Goal: Task Accomplishment & Management: Use online tool/utility

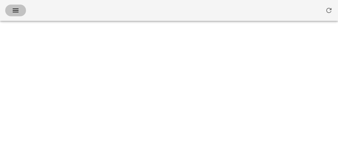
click at [14, 8] on icon "button" at bounding box center [16, 11] width 8 height 8
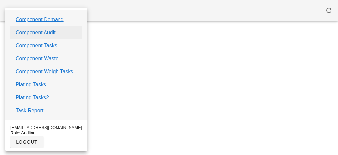
click at [19, 35] on link "Component Audit" at bounding box center [36, 33] width 40 height 8
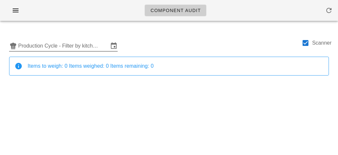
click at [46, 41] on input "Production Cycle - Filter by kitchen production schedules" at bounding box center [63, 46] width 90 height 10
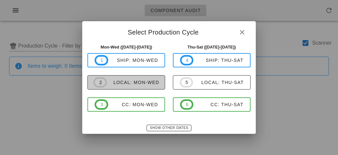
click at [123, 83] on div "local: Mon-Wed" at bounding box center [133, 82] width 52 height 5
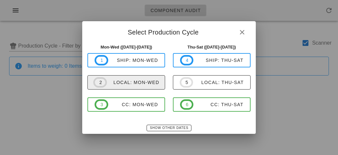
type input "local: Mon-Wed ([DATE]-[DATE])"
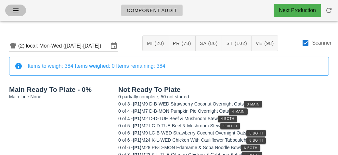
click at [11, 8] on span "button" at bounding box center [15, 11] width 10 height 8
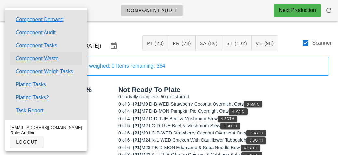
click at [26, 60] on link "Component Waste" at bounding box center [37, 59] width 43 height 8
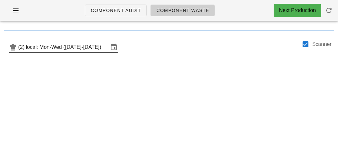
click at [63, 52] on input "local: Mon-Wed ([DATE]-[DATE])" at bounding box center [67, 47] width 83 height 10
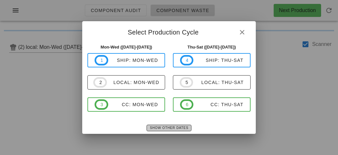
click at [159, 128] on span "Show Other Dates" at bounding box center [169, 128] width 39 height 4
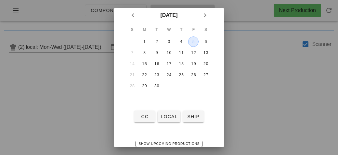
click at [193, 42] on div "5" at bounding box center [194, 41] width 10 height 5
click at [160, 116] on button "local" at bounding box center [169, 117] width 22 height 12
type input "local: Thu-Sat ([DATE]-[DATE])"
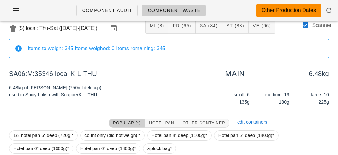
scroll to position [75, 0]
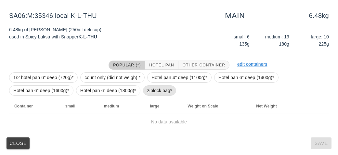
click at [155, 86] on span "ziplock bag*" at bounding box center [159, 91] width 25 height 10
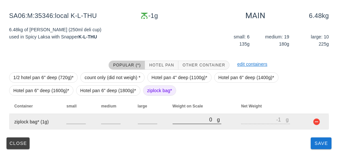
click at [185, 122] on input "0" at bounding box center [195, 119] width 45 height 8
type input "20"
type input "19"
type input "200"
type input "199"
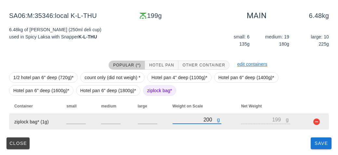
type input "2020"
type input "2019"
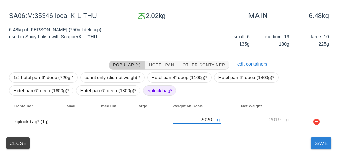
type input "2020"
click at [314, 145] on span "Save" at bounding box center [322, 143] width 16 height 5
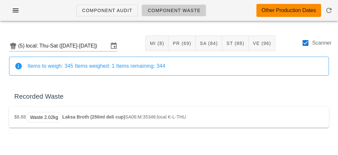
click at [313, 46] on label "Scanner" at bounding box center [322, 43] width 20 height 7
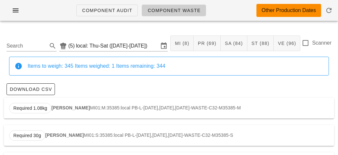
checkbox input "false"
click at [17, 45] on input "Search" at bounding box center [27, 46] width 40 height 10
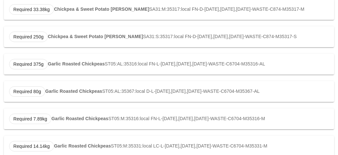
click at [50, 66] on div "Required 375g Garlic Roasted Chickpeas ST05:AL:35316:local FN-L-[DATE],[DATE],[…" at bounding box center [169, 64] width 331 height 21
type input "ST05:AL:35316:local"
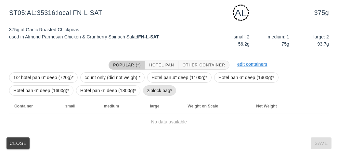
click at [151, 93] on span "ziplock bag*" at bounding box center [159, 91] width 25 height 10
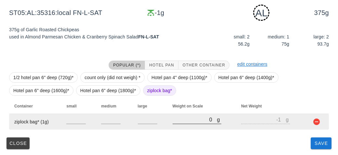
click at [177, 122] on input "0" at bounding box center [195, 119] width 45 height 8
type input "10"
type input "9"
type input "100"
type input "99"
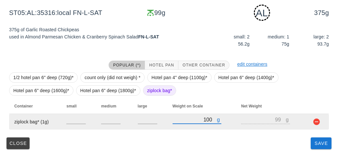
type input "1040"
type input "1039"
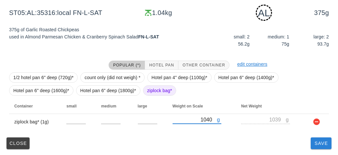
type input "1040"
click at [319, 145] on span "Save" at bounding box center [322, 143] width 16 height 5
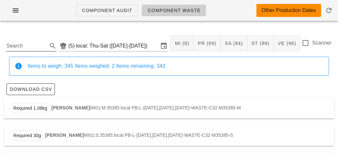
click at [29, 43] on input "Search" at bounding box center [27, 46] width 40 height 10
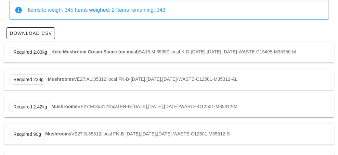
scroll to position [57, 0]
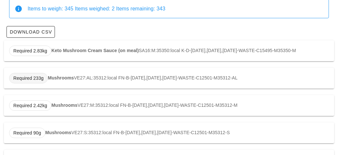
click at [43, 83] on span "Required 233g" at bounding box center [28, 78] width 30 height 10
type input "VE27:AL:35312:local"
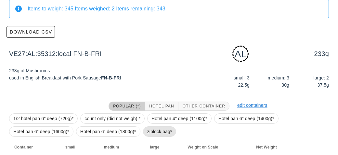
click at [150, 133] on span "ziplock bag*" at bounding box center [159, 132] width 25 height 10
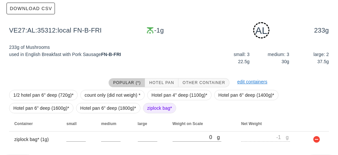
scroll to position [98, 0]
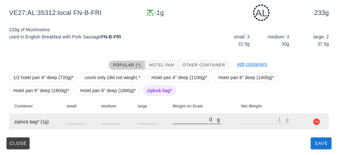
click at [180, 118] on input "0" at bounding box center [195, 119] width 45 height 8
type input "30"
type input "29"
type input "370"
type input "369"
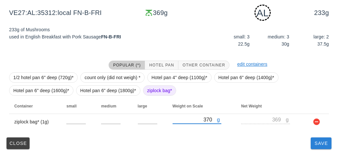
type input "370"
click at [323, 145] on button "Save" at bounding box center [321, 143] width 21 height 12
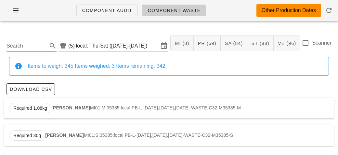
click at [26, 45] on input "Search" at bounding box center [27, 46] width 40 height 10
click at [50, 107] on span "Required 1.07kg" at bounding box center [30, 108] width 42 height 10
type input "ST10:AL:35312:local"
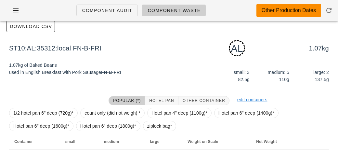
scroll to position [98, 0]
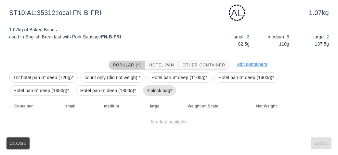
click at [152, 91] on span "ziplock bag*" at bounding box center [159, 91] width 25 height 10
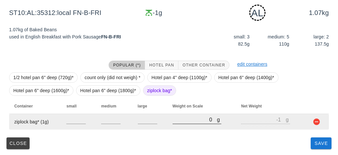
click at [173, 121] on input "0" at bounding box center [195, 119] width 45 height 8
type input "20"
type input "19"
type input "210"
type input "209"
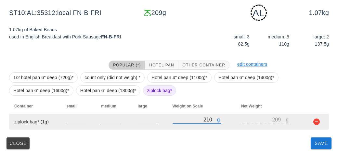
type input "2140"
type input "2139"
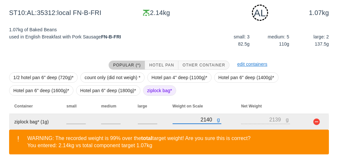
scroll to position [128, 0]
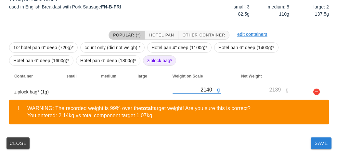
type input "2140"
click at [311, 148] on button "Save" at bounding box center [321, 143] width 21 height 12
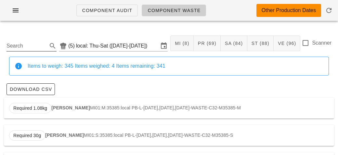
click at [28, 44] on input "Search" at bounding box center [27, 46] width 40 height 10
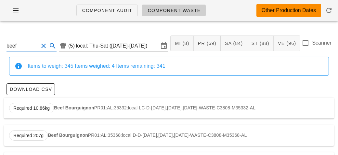
click at [74, 112] on div "Required 10.86kg Beef Bourguignon PR01:AL:35332:local LC-D-[DATE],[DATE],[DATE]…" at bounding box center [169, 108] width 331 height 21
type input "PR01:AL:35332:local"
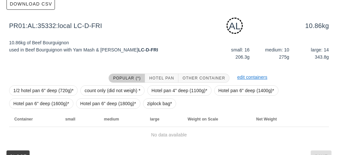
scroll to position [98, 0]
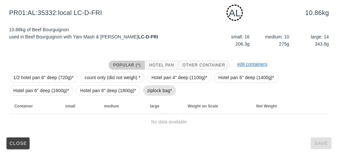
click at [148, 91] on span "ziplock bag*" at bounding box center [159, 91] width 25 height 10
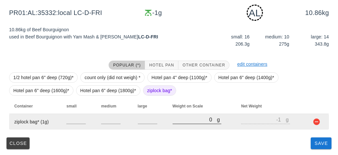
click at [184, 121] on input "0" at bounding box center [195, 119] width 45 height 8
type input "30"
type input "29"
type input "310"
type input "309"
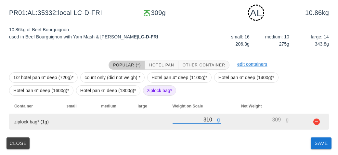
type input "3160"
type input "3159"
type input "3160"
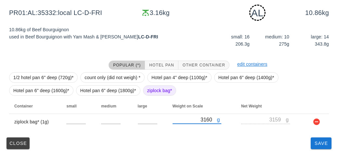
click at [314, 152] on div "PR01:AL:35332:local (5) local: Thu-Sat ([DATE]-[DATE]) MI (8) PR (69) SA (84) S…" at bounding box center [169, 42] width 338 height 228
click at [318, 141] on span "Save" at bounding box center [322, 143] width 16 height 5
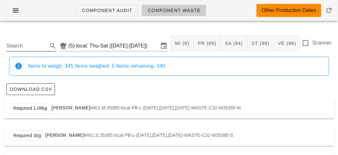
click at [29, 48] on input "Search" at bounding box center [27, 46] width 40 height 10
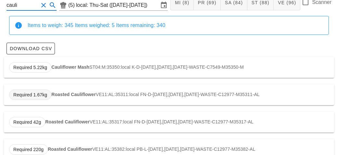
click at [41, 90] on span "Required 1.67kg" at bounding box center [30, 95] width 34 height 10
type input "VE11:AL:35311:local"
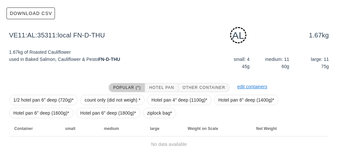
scroll to position [98, 0]
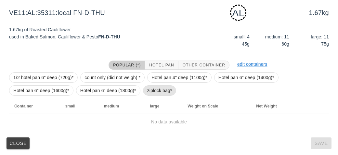
click at [151, 94] on span "ziplock bag*" at bounding box center [159, 91] width 25 height 10
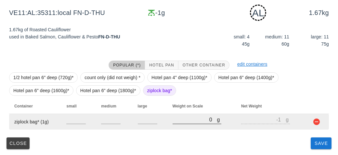
click at [185, 122] on input "0" at bounding box center [195, 119] width 45 height 8
type input "10"
type input "9"
type input "140"
type input "139"
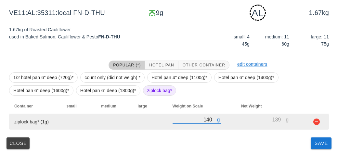
type input "1430"
type input "1429"
type input "1430"
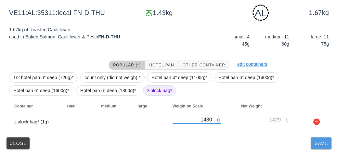
click at [320, 145] on span "Save" at bounding box center [322, 143] width 16 height 5
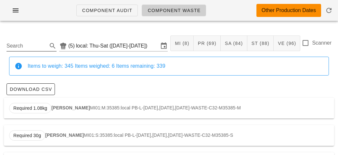
click at [36, 43] on input "Search" at bounding box center [27, 46] width 40 height 10
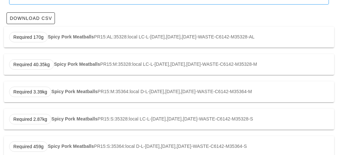
scroll to position [70, 0]
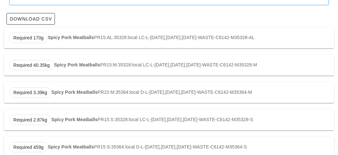
click at [48, 40] on div "Required 170g Spicy Pork Meatballs PR15:AL:35328:local LC-L-[DATE],[DATE],[DATE…" at bounding box center [169, 37] width 331 height 21
type input "PR15:AL:35328:local"
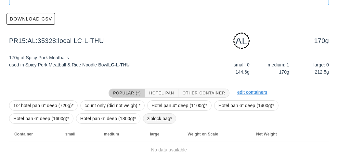
click at [153, 117] on span "ziplock bag*" at bounding box center [159, 119] width 25 height 10
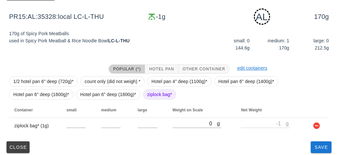
scroll to position [98, 0]
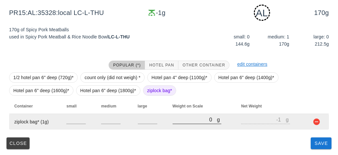
click at [180, 116] on input "0" at bounding box center [195, 119] width 45 height 8
type input "40"
type input "39"
type input "420"
type input "419"
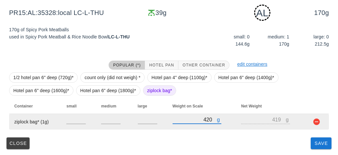
type input "4230"
type input "4229"
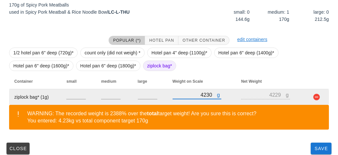
scroll to position [128, 0]
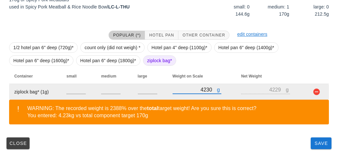
type input "4230"
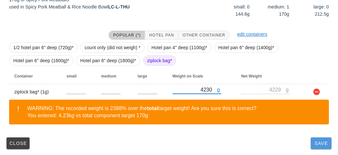
click at [317, 144] on span "Save" at bounding box center [322, 143] width 16 height 5
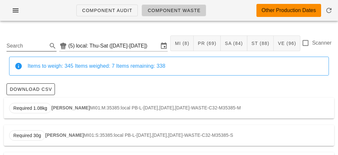
click at [34, 43] on input "Search" at bounding box center [27, 46] width 40 height 10
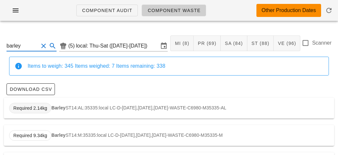
click at [45, 104] on span "Required 2.14kg" at bounding box center [30, 108] width 34 height 10
type input "ST14:AL:35335:local"
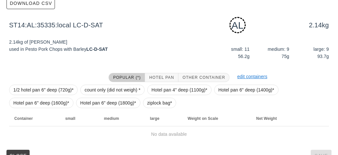
scroll to position [98, 0]
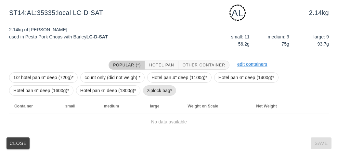
click at [150, 90] on span "ziplock bag*" at bounding box center [159, 91] width 25 height 10
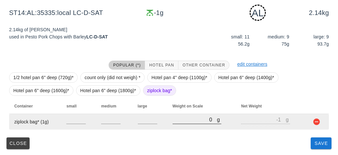
click at [175, 121] on input "0" at bounding box center [195, 119] width 45 height 8
type input "20"
type input "19"
type input "280"
type input "279"
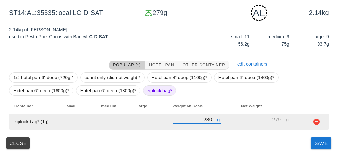
type input "280"
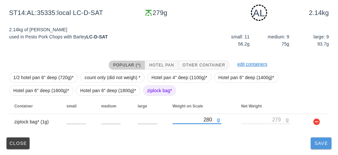
click at [319, 142] on span "Save" at bounding box center [322, 143] width 16 height 5
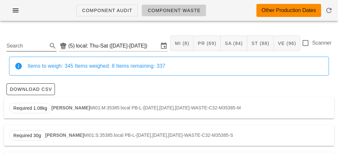
click at [45, 43] on input "Search" at bounding box center [27, 46] width 40 height 10
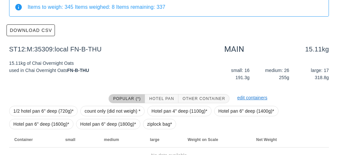
scroll to position [92, 0]
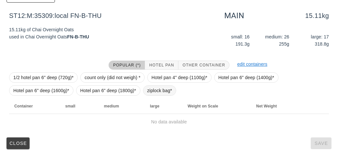
type input "chai"
click at [152, 91] on span "ziplock bag*" at bounding box center [159, 91] width 25 height 10
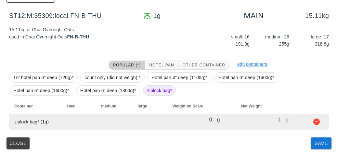
click at [182, 118] on input "0" at bounding box center [195, 119] width 45 height 8
type input "210"
type input "209"
type input "2170"
type input "2169"
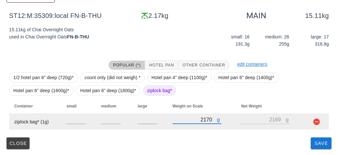
type input "2170"
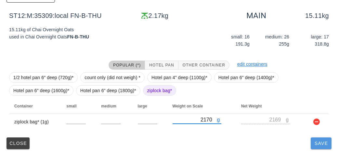
click at [318, 146] on button "Save" at bounding box center [321, 143] width 21 height 12
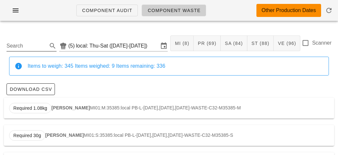
click at [30, 49] on input "Search" at bounding box center [27, 46] width 40 height 10
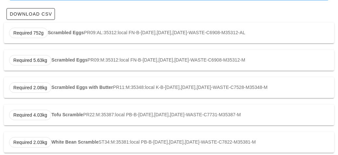
scroll to position [83, 0]
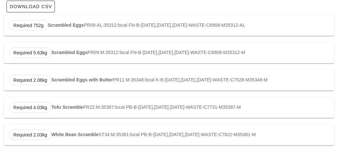
click at [90, 106] on div "Required 4.03kg Tofu Scramble PR22:M:35387:local PB-B-[DATE],[DATE],[DATE]-WAST…" at bounding box center [169, 107] width 331 height 21
type input "PR22:M:35387:local"
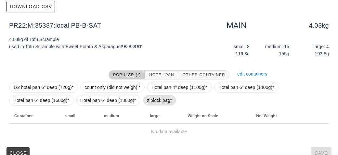
click at [153, 97] on span "ziplock bag*" at bounding box center [159, 100] width 25 height 10
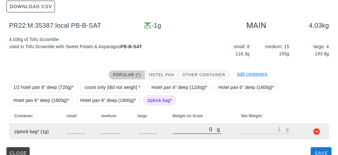
click at [186, 129] on input "0" at bounding box center [195, 129] width 45 height 8
type input "30"
type input "29"
type input "340"
type input "339"
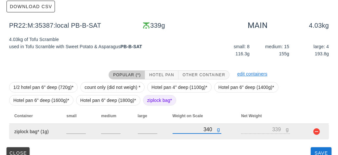
scroll to position [92, 0]
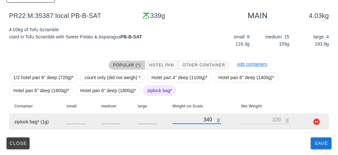
type input "340"
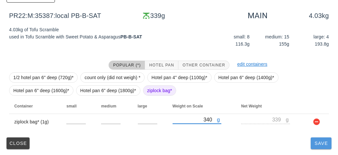
click at [317, 145] on button "Save" at bounding box center [321, 143] width 21 height 12
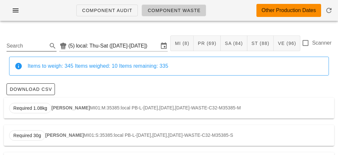
click at [32, 37] on div "Search" at bounding box center [32, 44] width 50 height 14
click at [32, 47] on input "Search" at bounding box center [27, 46] width 40 height 10
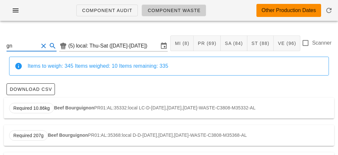
type input "g"
click at [71, 106] on strong "Carrot Cake Overnight Oats" at bounding box center [84, 107] width 61 height 5
type input "ST66:M:35333:local"
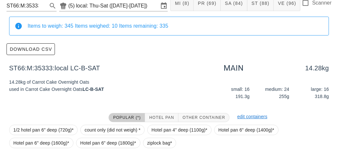
scroll to position [92, 0]
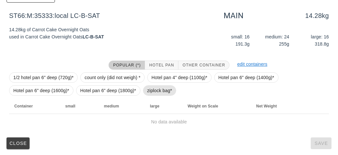
click at [153, 89] on span "ziplock bag*" at bounding box center [159, 91] width 25 height 10
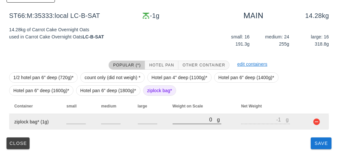
click at [180, 121] on input "0" at bounding box center [195, 119] width 45 height 8
type input "10"
type input "9"
type input "170"
type input "169"
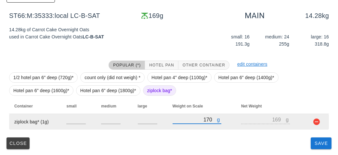
type input "1770"
type input "1769"
type input "1770"
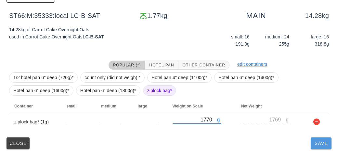
click at [322, 142] on span "Save" at bounding box center [322, 143] width 16 height 5
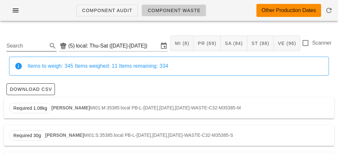
click at [17, 44] on input "Search" at bounding box center [27, 46] width 40 height 10
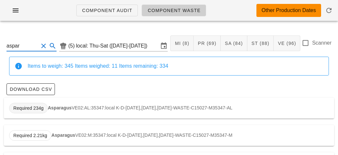
click at [47, 109] on span "Required 234g" at bounding box center [28, 108] width 39 height 10
type input "VE02:AL:35347:local"
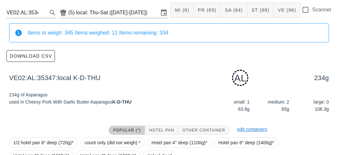
scroll to position [98, 0]
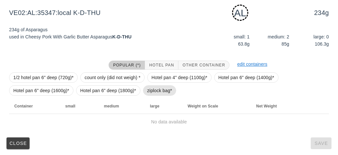
click at [149, 91] on span "ziplock bag*" at bounding box center [159, 91] width 25 height 10
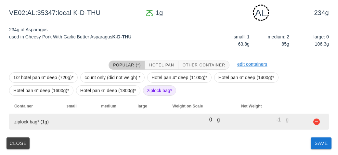
click at [183, 122] on input "0" at bounding box center [195, 119] width 45 height 8
type input "40"
type input "39"
type input "420"
type input "419"
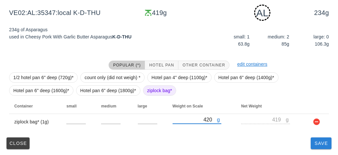
type input "420"
click at [318, 147] on button "Save" at bounding box center [321, 143] width 21 height 12
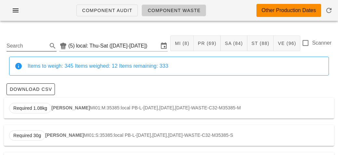
click at [24, 47] on input "Search" at bounding box center [27, 46] width 40 height 10
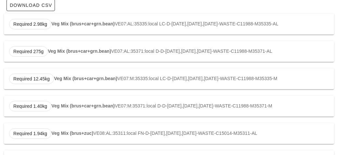
scroll to position [110, 0]
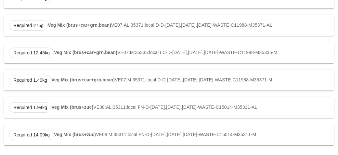
click at [64, 107] on strong "Veg Mix (brus+zuc)" at bounding box center [72, 106] width 42 height 5
type input "VE08:AL:35311:local"
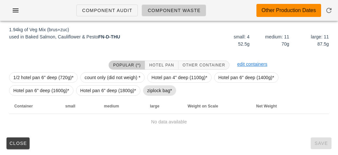
click at [152, 93] on span "ziplock bag*" at bounding box center [159, 91] width 25 height 10
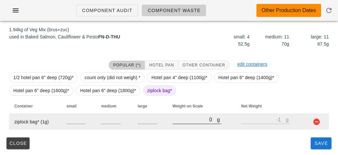
click at [179, 120] on input "0" at bounding box center [195, 119] width 45 height 8
type input "90"
type input "89"
type input "920"
type input "919"
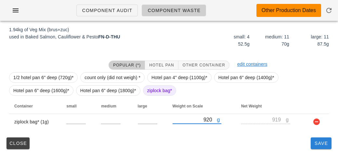
type input "920"
click at [313, 146] on button "Save" at bounding box center [321, 143] width 21 height 12
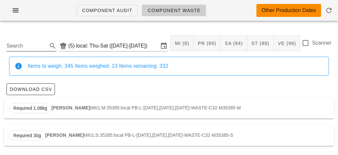
click at [20, 50] on input "Search" at bounding box center [27, 46] width 40 height 10
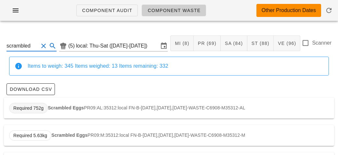
click at [47, 109] on span "Required 752g" at bounding box center [28, 108] width 39 height 10
type input "PR09:AL:35312:local"
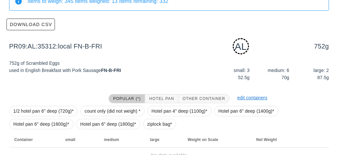
scroll to position [98, 0]
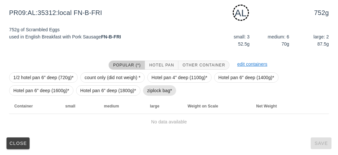
click at [151, 88] on span "ziplock bag*" at bounding box center [159, 91] width 25 height 10
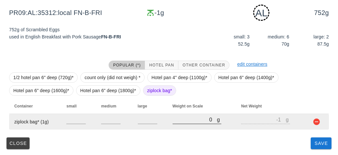
click at [186, 121] on input "0" at bounding box center [195, 119] width 45 height 8
type input "10"
type input "9"
type input "100"
type input "99"
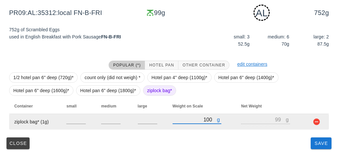
type input "1070"
type input "1069"
type input "1070"
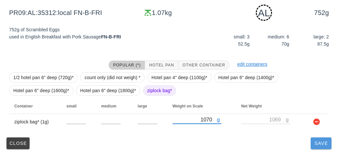
click at [321, 148] on button "Save" at bounding box center [321, 143] width 21 height 12
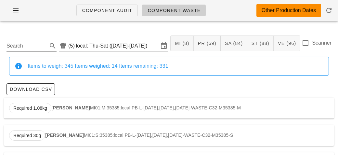
click at [32, 37] on div "Search" at bounding box center [32, 44] width 50 height 14
click at [7, 47] on input "Search" at bounding box center [27, 46] width 40 height 10
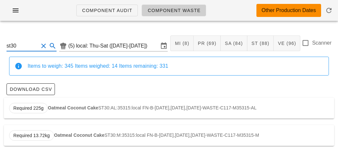
click at [55, 110] on div "Required 225g Oatmeal Coconut Cake ST30:AL:35315:local FN-B-[DATE],[DATE],[DATE…" at bounding box center [169, 108] width 331 height 21
type input "ST30:AL:35315:local"
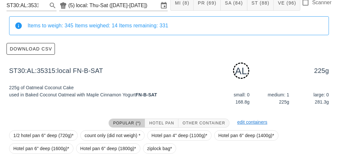
scroll to position [98, 0]
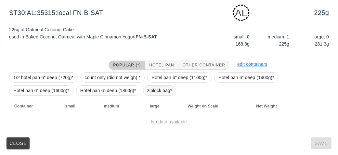
click at [152, 90] on span "ziplock bag*" at bounding box center [159, 91] width 25 height 10
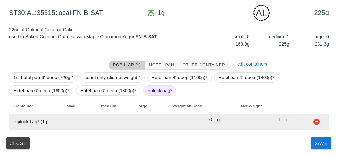
click at [173, 119] on input "0" at bounding box center [195, 119] width 45 height 8
type input "20"
type input "19"
type input "230"
type input "229"
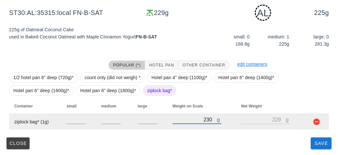
type input "230"
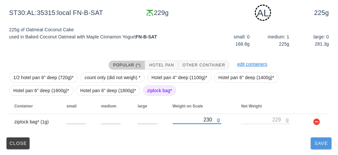
click at [320, 143] on span "Save" at bounding box center [322, 143] width 16 height 5
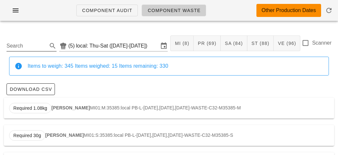
click at [21, 48] on input "Search" at bounding box center [27, 46] width 40 height 10
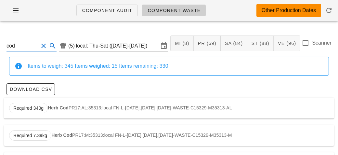
click at [55, 104] on div "Required 340g Herb Cod PR17:AL:35313:local FN-L-[DATE],[DATE],[DATE]-WASTE-C153…" at bounding box center [169, 108] width 331 height 21
type input "PR17:AL:35313:local"
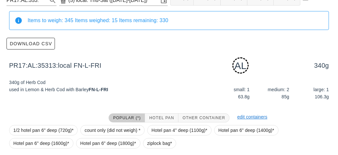
scroll to position [98, 0]
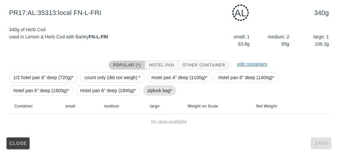
click at [148, 89] on span "ziplock bag*" at bounding box center [159, 91] width 25 height 10
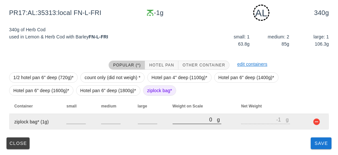
click at [177, 120] on input "0" at bounding box center [195, 119] width 45 height 8
type input "10"
type input "9"
type input "160"
type input "159"
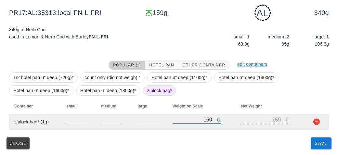
type input "160"
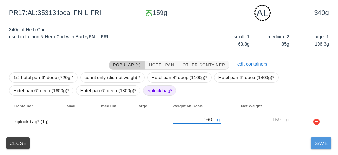
click at [319, 143] on span "Save" at bounding box center [322, 143] width 16 height 5
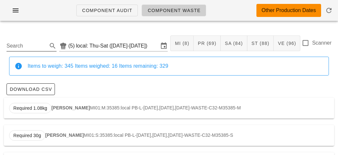
click at [29, 46] on input "Search" at bounding box center [27, 46] width 40 height 10
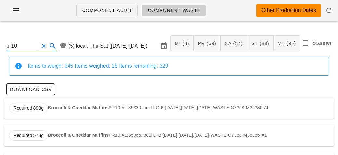
click at [69, 108] on strong "Broccoli & Cheddar Muffins" at bounding box center [78, 107] width 61 height 5
type input "PR10:AL:35330:local"
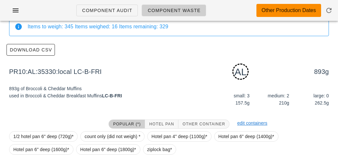
scroll to position [98, 0]
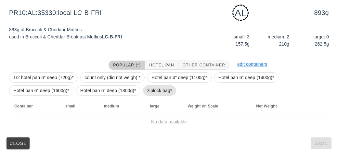
click at [149, 91] on span "ziplock bag*" at bounding box center [159, 91] width 25 height 10
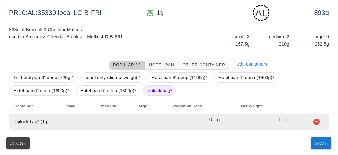
click at [177, 127] on div at bounding box center [197, 127] width 49 height 5
click at [181, 121] on input "0" at bounding box center [195, 119] width 45 height 8
type input "30"
type input "29"
type input "370"
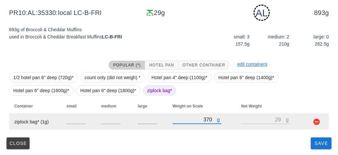
type input "369"
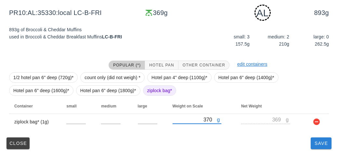
type input "370"
click at [320, 148] on button "Save" at bounding box center [321, 143] width 21 height 12
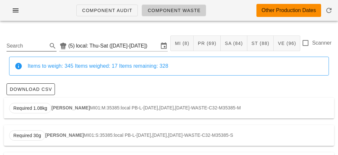
click at [30, 43] on input "Search" at bounding box center [27, 46] width 40 height 10
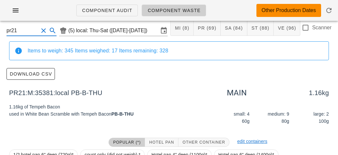
scroll to position [92, 0]
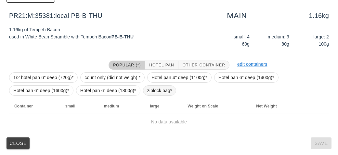
type input "pr21"
click at [157, 89] on span "ziplock bag*" at bounding box center [159, 91] width 25 height 10
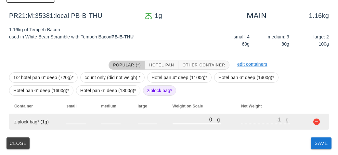
click at [173, 117] on input "0" at bounding box center [195, 119] width 45 height 8
type input "30"
type input "29"
type input "320"
type input "319"
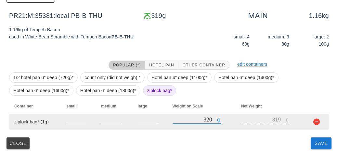
type input "320"
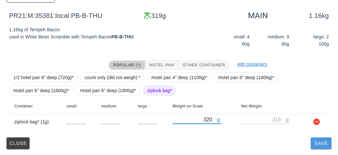
click at [319, 145] on button "Save" at bounding box center [321, 143] width 21 height 12
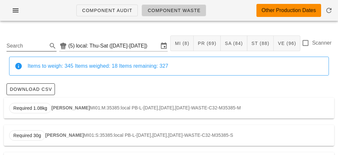
click at [27, 44] on input "Search" at bounding box center [27, 46] width 40 height 10
click at [46, 104] on span "Required 1.07kg" at bounding box center [30, 108] width 34 height 10
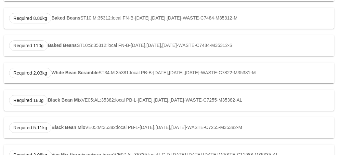
click at [60, 73] on strong "White Bean Scramble" at bounding box center [74, 72] width 47 height 5
type input "ST34:M:35381:local"
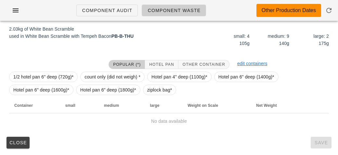
scroll to position [92, 0]
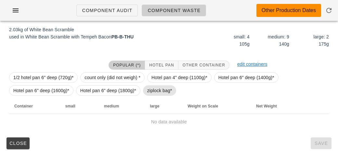
click at [156, 91] on span "ziplock bag*" at bounding box center [159, 91] width 25 height 10
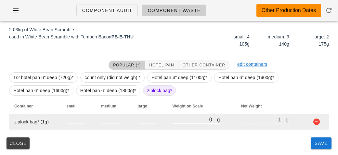
click at [191, 121] on input "0" at bounding box center [195, 119] width 45 height 8
type input "30"
type input "29"
type input "370"
type input "369"
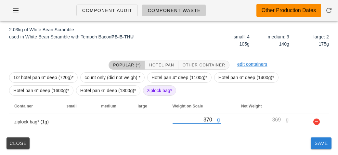
type input "370"
click at [324, 146] on button "Save" at bounding box center [321, 143] width 21 height 12
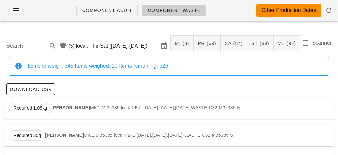
click at [32, 51] on input "Search" at bounding box center [27, 46] width 40 height 10
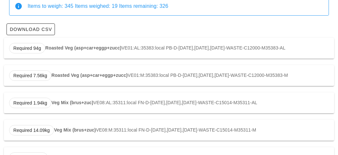
scroll to position [61, 0]
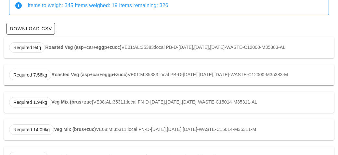
click at [86, 45] on strong "Roasted Veg (asp+car+eggp+zucc)" at bounding box center [83, 47] width 76 height 5
type input "VE01:AL:35383:local"
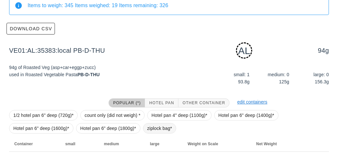
click at [168, 131] on span "ziplock bag*" at bounding box center [159, 128] width 25 height 10
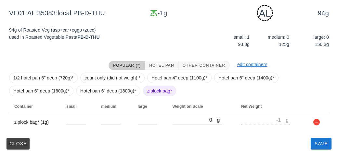
scroll to position [98, 0]
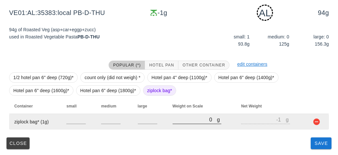
click at [196, 128] on div at bounding box center [197, 127] width 49 height 5
click at [191, 117] on input "0" at bounding box center [195, 119] width 45 height 8
type input "50"
type input "49"
type input "580"
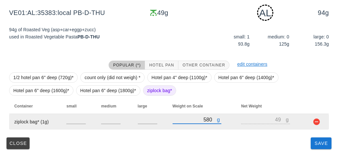
type input "579"
type input "580"
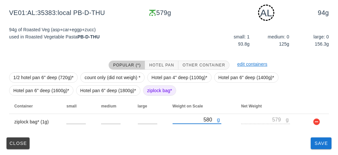
click at [313, 150] on div "Close Save" at bounding box center [169, 143] width 331 height 17
click at [318, 142] on span "Save" at bounding box center [322, 143] width 16 height 5
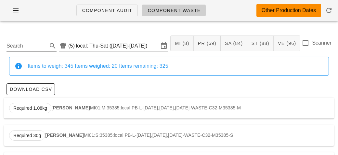
click at [29, 42] on input "Search" at bounding box center [27, 46] width 40 height 10
click at [67, 107] on strong "Chive Quinoa" at bounding box center [66, 107] width 30 height 5
type input "ST23:AL:35311:local"
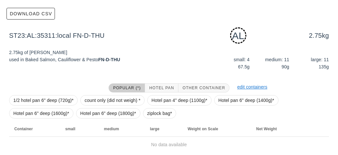
scroll to position [98, 0]
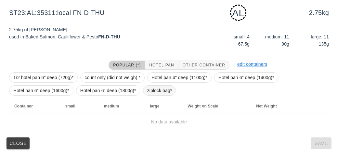
click at [149, 91] on span "ziplock bag*" at bounding box center [159, 91] width 25 height 10
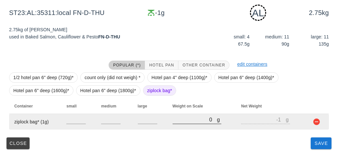
click at [183, 116] on input "0" at bounding box center [195, 119] width 45 height 8
type input "20"
type input "19"
type input "260"
type input "259"
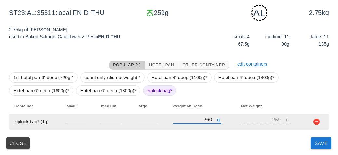
type input "2690"
type input "2689"
type input "2690"
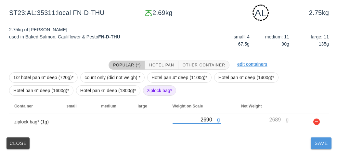
click at [317, 147] on button "Save" at bounding box center [321, 143] width 21 height 12
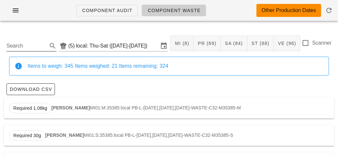
click at [23, 44] on input "Search" at bounding box center [27, 46] width 40 height 10
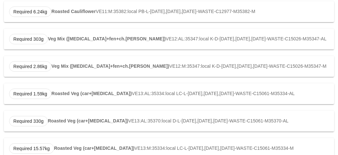
scroll to position [260, 0]
click at [51, 90] on div "Required 1.59kg Roasted Veg (car+[MEDICAL_DATA]) VE13:AL:35334:local LC-L-[DATE…" at bounding box center [169, 93] width 331 height 21
type input "VE13:AL:35334:local"
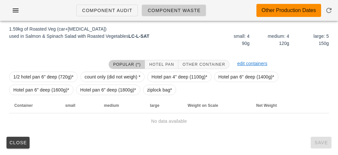
scroll to position [98, 0]
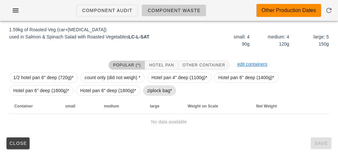
click at [154, 94] on span "ziplock bag*" at bounding box center [159, 91] width 25 height 10
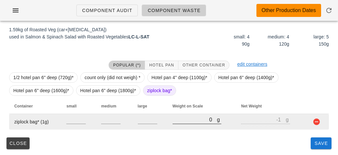
click at [180, 119] on input "0" at bounding box center [195, 119] width 45 height 8
type input "10"
type input "9"
type input "100"
type input "99"
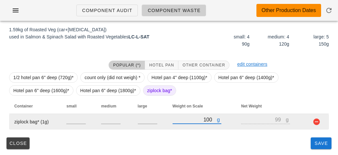
type input "1010"
type input "1009"
type input "1010"
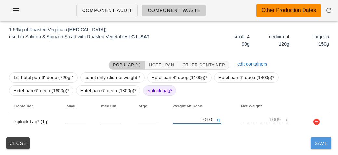
click at [319, 147] on button "Save" at bounding box center [321, 143] width 21 height 12
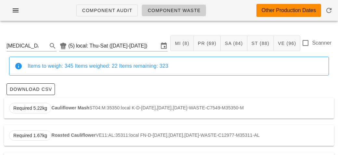
click at [59, 105] on strong "Cauliflower Mash" at bounding box center [70, 107] width 38 height 5
click at [60, 137] on strong "Roasted Cauliflower" at bounding box center [73, 134] width 44 height 5
type input "VE11:AL:35311:local"
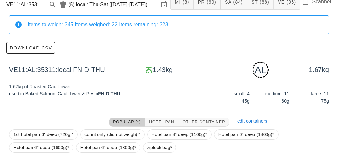
scroll to position [98, 0]
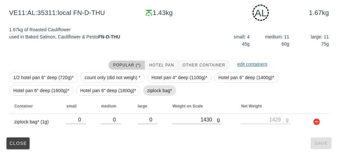
click at [158, 90] on span "ziplock bag*" at bounding box center [159, 91] width 25 height 10
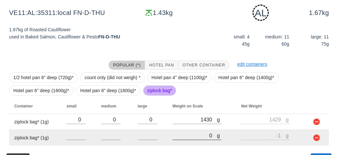
click at [194, 138] on input "0" at bounding box center [195, 135] width 45 height 8
type input "10"
type input "9"
type input "120"
type input "119"
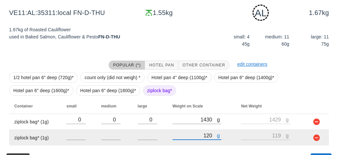
type input "1280"
type input "1279"
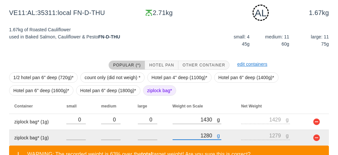
scroll to position [144, 0]
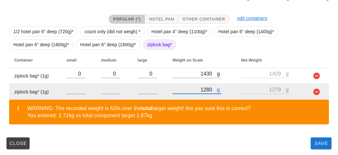
type input "1280"
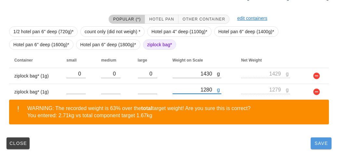
click at [319, 143] on span "Save" at bounding box center [322, 143] width 16 height 5
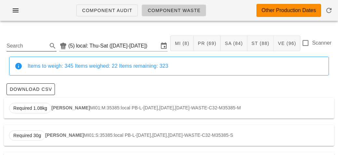
click at [34, 46] on input "Search" at bounding box center [27, 46] width 40 height 10
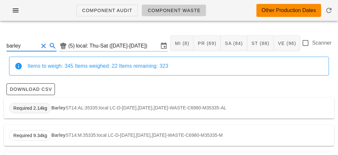
click at [50, 110] on span "Required 2.14kg" at bounding box center [30, 108] width 42 height 10
type input "ST14:AL:35335:local"
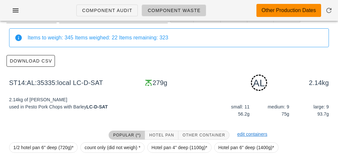
scroll to position [98, 0]
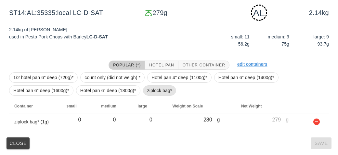
click at [155, 91] on span "ziplock bag*" at bounding box center [159, 91] width 25 height 10
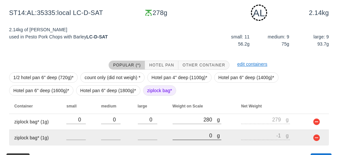
click at [195, 137] on input "0" at bounding box center [195, 135] width 45 height 8
type input "80"
type input "79"
type input "860"
type input "859"
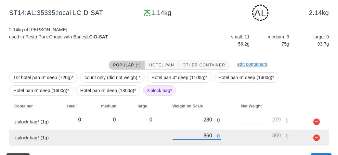
scroll to position [114, 0]
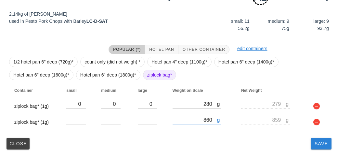
type input "860"
click at [325, 148] on button "Save" at bounding box center [321, 144] width 21 height 12
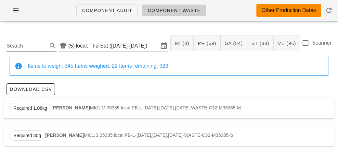
click at [30, 49] on input "Search" at bounding box center [27, 46] width 40 height 10
click at [79, 106] on strong "Chive Quinoa" at bounding box center [66, 107] width 30 height 5
type input "ST23:AL:35311:local"
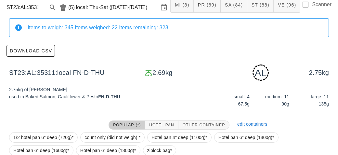
scroll to position [98, 0]
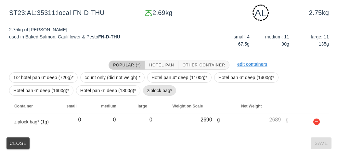
click at [151, 92] on span "ziplock bag*" at bounding box center [159, 91] width 25 height 10
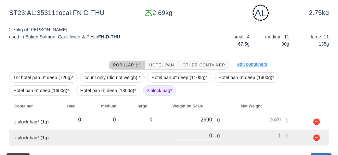
click at [194, 135] on input "0" at bounding box center [195, 135] width 45 height 8
type input "10"
type input "9"
type input "140"
type input "139"
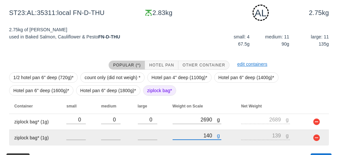
scroll to position [114, 0]
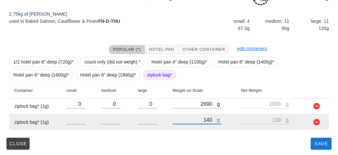
type input "140"
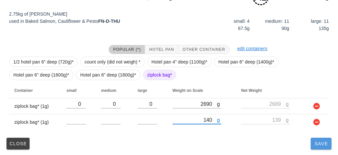
click at [318, 142] on span "Save" at bounding box center [322, 143] width 16 height 5
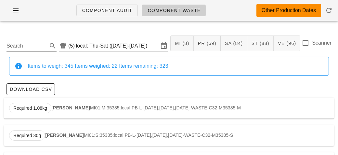
click at [29, 43] on input "Search" at bounding box center [27, 46] width 40 height 10
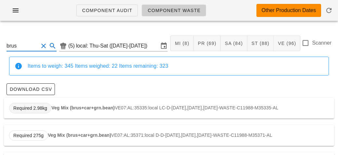
click at [45, 107] on span "Required 2.98kg" at bounding box center [30, 108] width 34 height 10
type input "VE07:AL:35335:local"
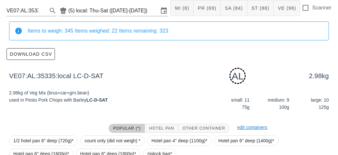
scroll to position [98, 0]
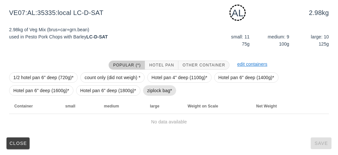
click at [153, 93] on span "ziplock bag*" at bounding box center [159, 91] width 25 height 10
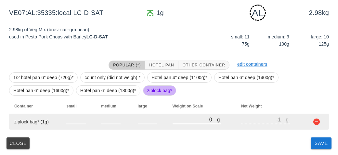
click at [187, 122] on input "0" at bounding box center [195, 119] width 45 height 8
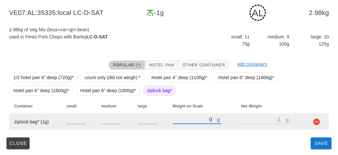
type input "90"
type input "89"
type input "980"
type input "979"
type input "980"
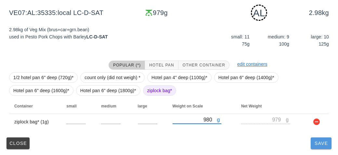
click at [318, 140] on button "Save" at bounding box center [321, 143] width 21 height 12
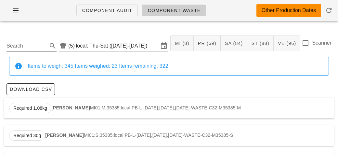
click at [25, 43] on input "Search" at bounding box center [27, 46] width 40 height 10
click at [50, 106] on span "Required 1.29kg" at bounding box center [30, 108] width 42 height 10
type input "ST25:AL:35328:local"
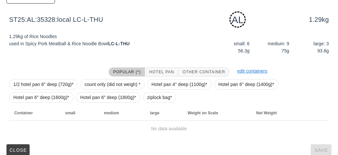
scroll to position [98, 0]
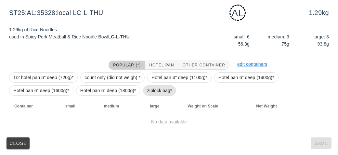
click at [150, 89] on span "ziplock bag*" at bounding box center [159, 91] width 25 height 10
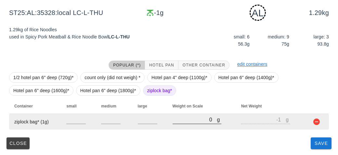
click at [180, 121] on input "0" at bounding box center [195, 119] width 45 height 8
type input "10"
type input "9"
type input "180"
type input "179"
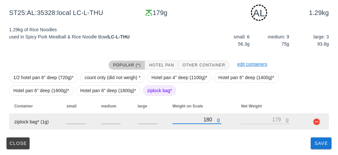
type input "180"
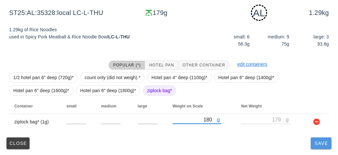
click at [318, 142] on span "Save" at bounding box center [322, 143] width 16 height 5
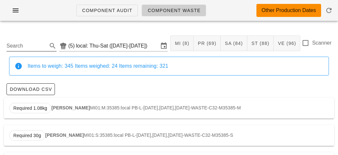
click at [30, 43] on input "Search" at bounding box center [27, 46] width 40 height 10
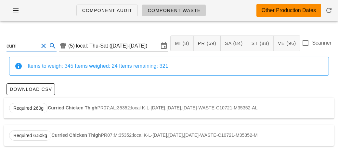
click at [53, 109] on strong "Curried Chicken Thigh" at bounding box center [72, 107] width 49 height 5
type input "PR07:AL:35352:local"
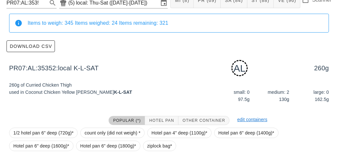
scroll to position [98, 0]
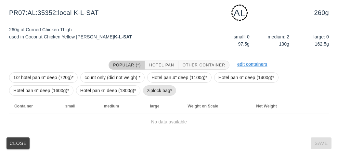
click at [152, 89] on span "ziplock bag*" at bounding box center [159, 91] width 25 height 10
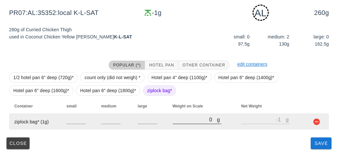
click at [183, 122] on input "0" at bounding box center [195, 119] width 45 height 8
type input "60"
type input "59"
type input "660"
type input "659"
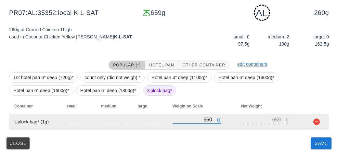
type input "660"
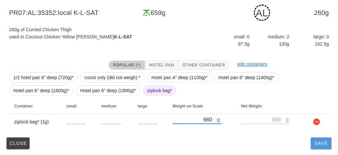
click at [322, 146] on button "Save" at bounding box center [321, 143] width 21 height 12
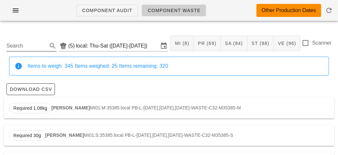
click at [24, 43] on input "Search" at bounding box center [27, 46] width 40 height 10
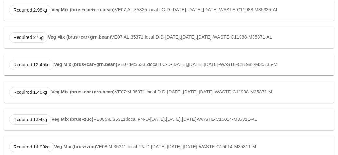
scroll to position [110, 0]
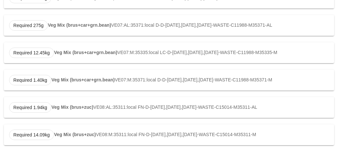
click at [71, 110] on div "Required 1.94kg Veg Mix (brus+zuc) VE08:AL:35311:local FN-D-[DATE],[DATE],[DATE…" at bounding box center [169, 107] width 331 height 21
type input "VE08:AL:35311:local"
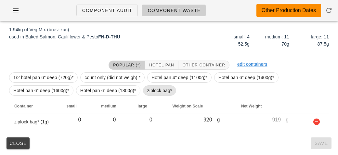
click at [150, 90] on span "ziplock bag*" at bounding box center [159, 91] width 25 height 10
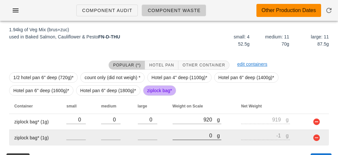
click at [191, 137] on input "0" at bounding box center [195, 135] width 45 height 8
type input "70"
type input "69"
type input "750"
type input "749"
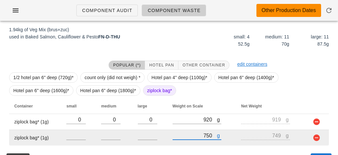
scroll to position [114, 0]
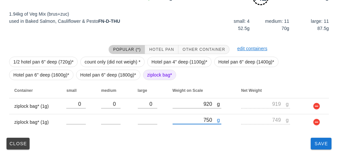
type input "750"
click at [324, 151] on div "VE08:AL:35311:local (5) local: Thu-Sat ([DATE]-[DATE]) MI (8) PR (69) SA (84) S…" at bounding box center [169, 34] width 338 height 244
click at [317, 147] on button "Save" at bounding box center [321, 144] width 21 height 12
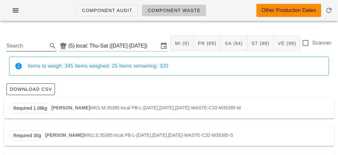
click at [32, 37] on div "Search" at bounding box center [32, 44] width 50 height 14
click at [26, 42] on input "Search" at bounding box center [27, 46] width 40 height 10
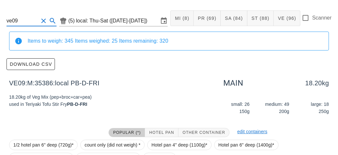
scroll to position [92, 0]
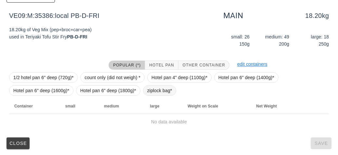
type input "ve09"
click at [151, 90] on span "ziplock bag*" at bounding box center [159, 91] width 25 height 10
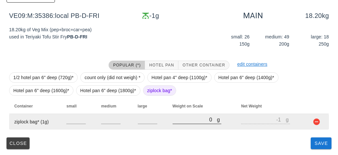
click at [198, 117] on input "0" at bounding box center [195, 119] width 45 height 8
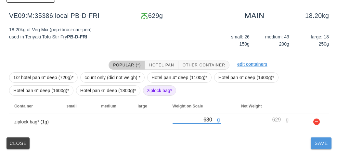
click at [318, 141] on span "Save" at bounding box center [322, 143] width 16 height 5
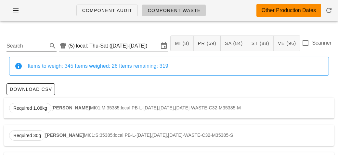
click at [18, 41] on input "Search" at bounding box center [27, 46] width 40 height 10
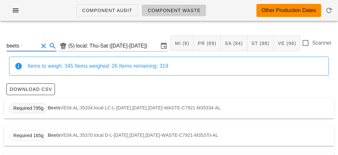
click at [42, 112] on span "Required 795g" at bounding box center [28, 108] width 30 height 10
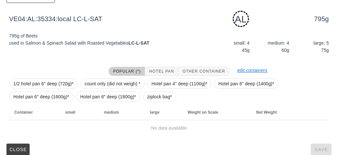
scroll to position [98, 0]
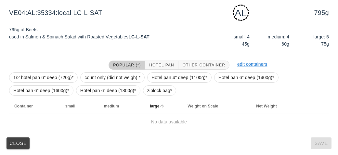
click at [156, 100] on th "large" at bounding box center [164, 106] width 38 height 16
click at [153, 92] on span "ziplock bag*" at bounding box center [159, 91] width 25 height 10
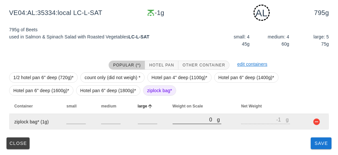
click at [181, 119] on input "0" at bounding box center [195, 119] width 45 height 8
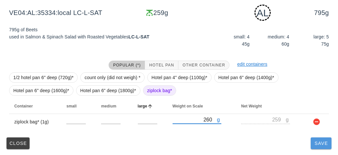
click at [321, 145] on span "Save" at bounding box center [322, 143] width 16 height 5
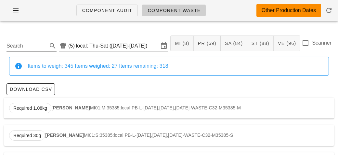
click at [28, 48] on input "Search" at bounding box center [27, 46] width 40 height 10
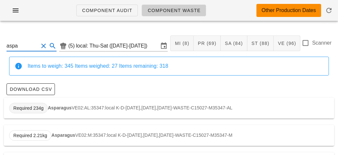
click at [43, 105] on span "Required 234g" at bounding box center [28, 108] width 30 height 10
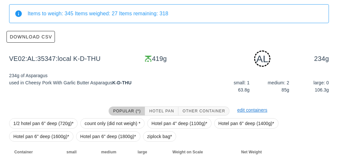
scroll to position [98, 0]
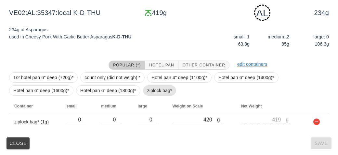
click at [156, 89] on span "ziplock bag*" at bounding box center [159, 91] width 25 height 10
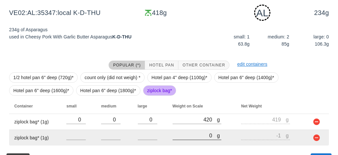
click at [193, 135] on input "0" at bounding box center [195, 135] width 45 height 8
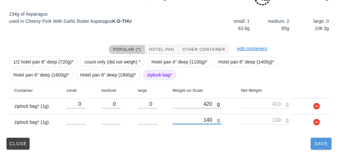
click at [324, 142] on span "Save" at bounding box center [322, 143] width 16 height 5
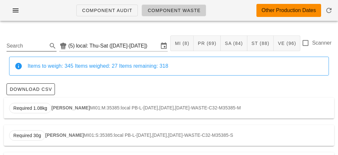
click at [29, 37] on div "Search" at bounding box center [32, 44] width 50 height 14
click at [24, 43] on input "Search" at bounding box center [27, 46] width 40 height 10
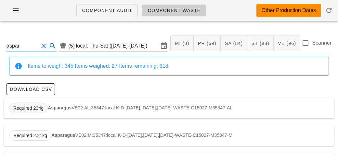
click at [47, 106] on span "Required 234g" at bounding box center [28, 108] width 39 height 10
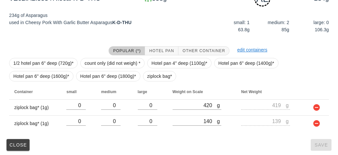
scroll to position [114, 0]
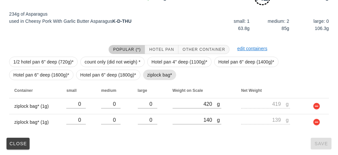
click at [144, 73] on span "ziplock bag*" at bounding box center [160, 75] width 34 height 10
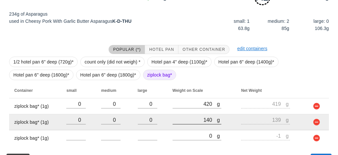
click at [181, 129] on div at bounding box center [197, 127] width 49 height 5
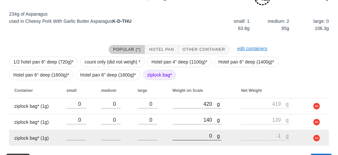
click at [185, 134] on input "0" at bounding box center [195, 135] width 45 height 8
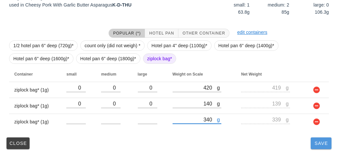
click at [317, 148] on button "Save" at bounding box center [321, 143] width 21 height 12
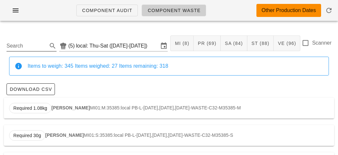
click at [31, 48] on input "Search" at bounding box center [27, 46] width 40 height 10
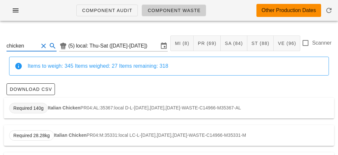
click at [44, 103] on span "Required 140g" at bounding box center [28, 108] width 39 height 10
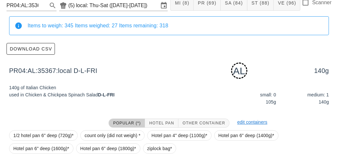
scroll to position [98, 0]
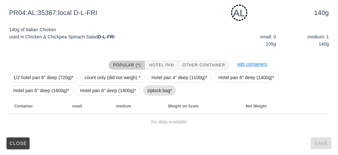
click at [151, 92] on span "ziplock bag*" at bounding box center [159, 91] width 25 height 10
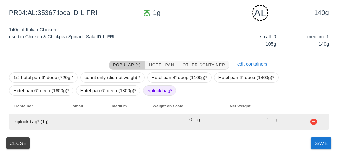
click at [169, 122] on input "0" at bounding box center [175, 119] width 45 height 8
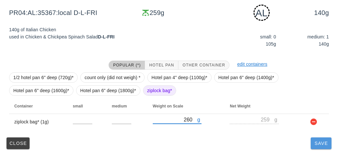
click at [323, 146] on button "Save" at bounding box center [321, 143] width 21 height 12
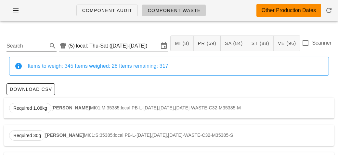
click at [17, 47] on input "Search" at bounding box center [27, 46] width 40 height 10
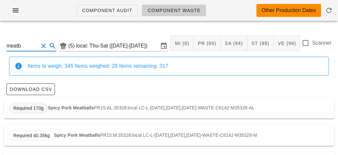
click at [37, 108] on span "Required 170g" at bounding box center [28, 108] width 30 height 10
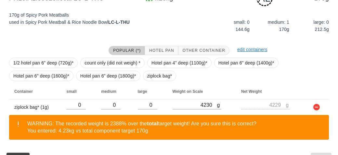
scroll to position [128, 0]
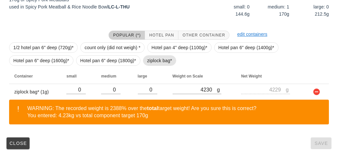
click at [150, 59] on span "ziplock bag*" at bounding box center [159, 61] width 25 height 10
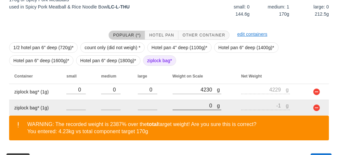
click at [192, 114] on div at bounding box center [197, 113] width 49 height 5
click at [185, 109] on div "g 0" at bounding box center [197, 105] width 49 height 8
click at [183, 112] on div at bounding box center [197, 113] width 49 height 5
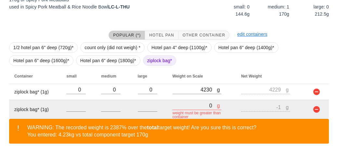
click at [180, 107] on input "0" at bounding box center [195, 105] width 45 height 8
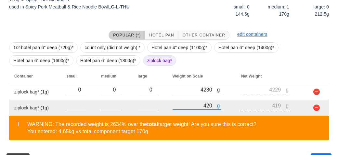
scroll to position [144, 0]
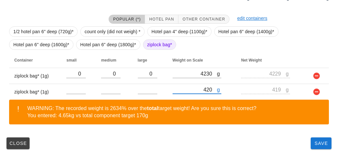
click at [312, 150] on div "Close Save" at bounding box center [169, 143] width 331 height 17
click at [321, 144] on span "Save" at bounding box center [322, 143] width 16 height 5
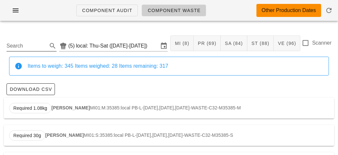
click at [28, 38] on div "Search" at bounding box center [32, 44] width 50 height 14
click at [24, 46] on input "Search" at bounding box center [27, 46] width 40 height 10
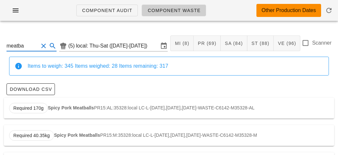
click at [61, 104] on div "Required 170g Spicy Pork Meatballs PR15:AL:35328:local LC-L-[DATE],[DATE],[DATE…" at bounding box center [169, 108] width 331 height 21
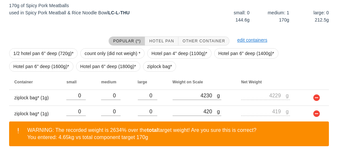
scroll to position [144, 0]
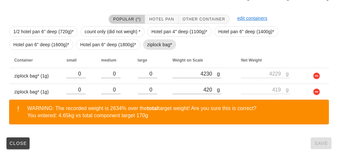
click at [154, 46] on span "ziplock bag*" at bounding box center [159, 45] width 25 height 10
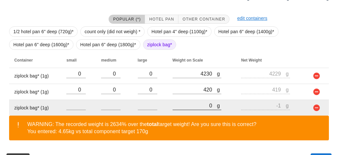
click at [197, 104] on input "0" at bounding box center [195, 105] width 45 height 8
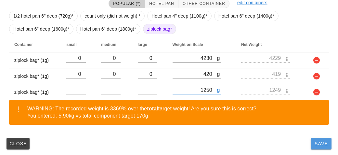
click at [318, 145] on button "Save" at bounding box center [321, 144] width 21 height 12
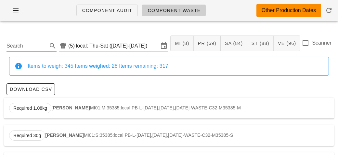
click at [25, 41] on input "Search" at bounding box center [27, 46] width 40 height 10
click at [49, 109] on span "Required 2.75kg" at bounding box center [30, 108] width 42 height 10
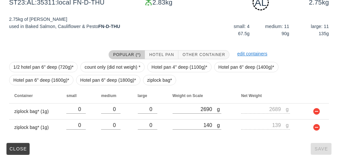
scroll to position [114, 0]
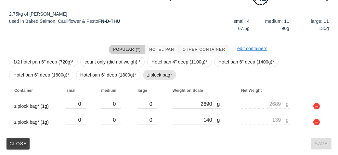
click at [148, 75] on span "ziplock bag*" at bounding box center [159, 75] width 25 height 10
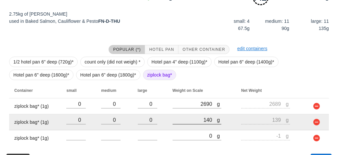
click at [184, 127] on div at bounding box center [197, 127] width 49 height 5
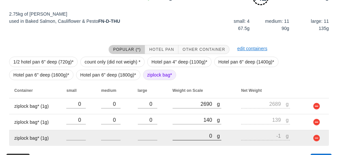
click at [185, 137] on input "0" at bounding box center [195, 135] width 45 height 8
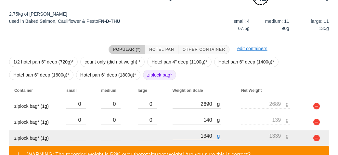
scroll to position [160, 0]
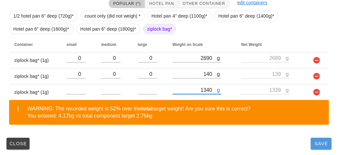
click at [316, 144] on span "Save" at bounding box center [322, 143] width 16 height 5
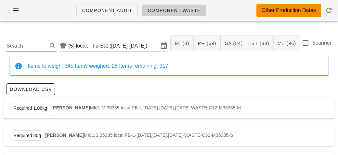
click at [27, 41] on input "Search" at bounding box center [27, 46] width 40 height 10
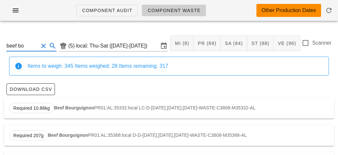
click at [71, 108] on strong "Beef Bourguignon" at bounding box center [74, 107] width 40 height 5
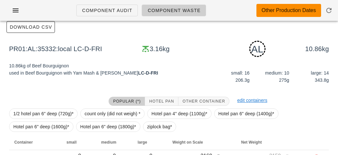
scroll to position [98, 0]
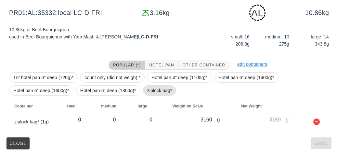
click at [154, 89] on span "ziplock bag*" at bounding box center [159, 91] width 25 height 10
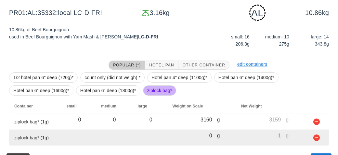
click at [190, 138] on input "0" at bounding box center [195, 135] width 45 height 8
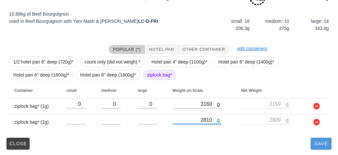
click at [320, 145] on span "Save" at bounding box center [322, 143] width 16 height 5
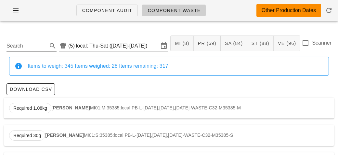
click at [21, 48] on input "Search" at bounding box center [27, 46] width 40 height 10
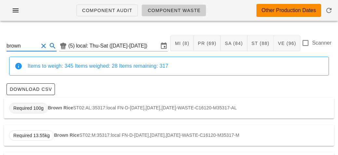
click at [47, 105] on span "Required 100g" at bounding box center [28, 108] width 39 height 10
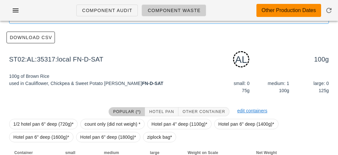
scroll to position [98, 0]
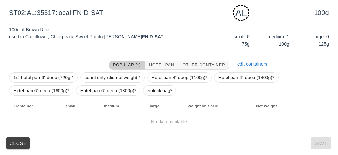
click at [142, 86] on div "1/2 hotel pan 6" deep (720g)* count only (did not weigh) * Hotel pan 4" deep (1…" at bounding box center [169, 84] width 320 height 29
click at [165, 94] on span "ziplock bag*" at bounding box center [159, 91] width 25 height 10
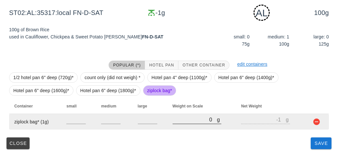
click at [192, 122] on input "0" at bounding box center [195, 119] width 45 height 8
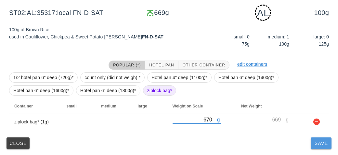
click at [316, 137] on button "Save" at bounding box center [321, 143] width 21 height 12
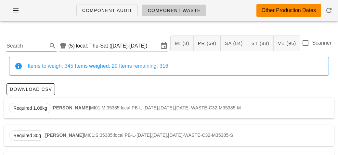
click at [32, 47] on input "Search" at bounding box center [27, 46] width 40 height 10
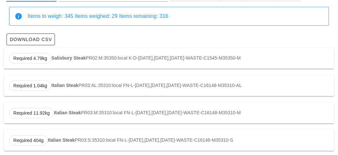
scroll to position [51, 0]
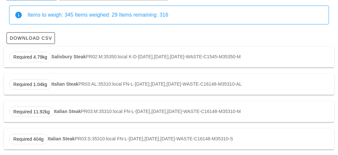
click at [91, 83] on div "Required 1.04kg Italian Steak PR03:AL:35310:local FN-L-[DATE],[DATE],[DATE]-WAS…" at bounding box center [169, 84] width 331 height 21
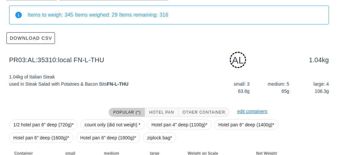
scroll to position [98, 0]
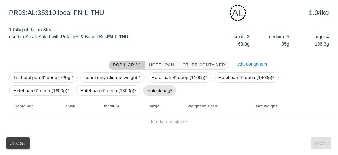
click at [159, 93] on span "ziplock bag*" at bounding box center [159, 91] width 25 height 10
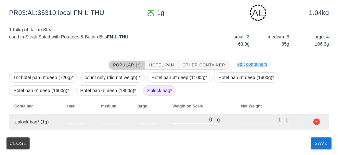
click at [189, 117] on input "0" at bounding box center [195, 119] width 45 height 8
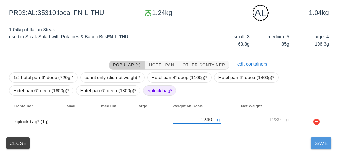
click at [318, 148] on button "Save" at bounding box center [321, 143] width 21 height 12
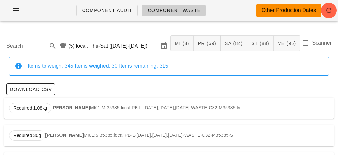
click at [17, 46] on input "Search" at bounding box center [27, 46] width 40 height 10
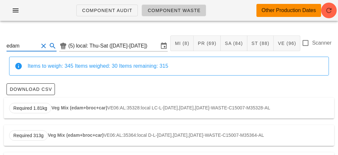
click at [75, 110] on strong "Veg Mix (edam+broc+car)" at bounding box center [79, 107] width 56 height 5
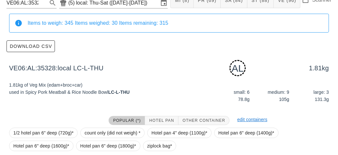
scroll to position [98, 0]
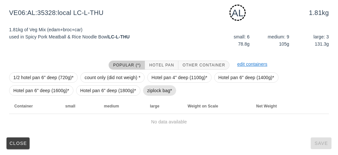
click at [155, 91] on span "ziplock bag*" at bounding box center [159, 91] width 25 height 10
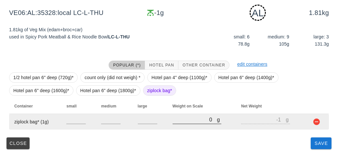
click at [189, 121] on input "0" at bounding box center [195, 119] width 45 height 8
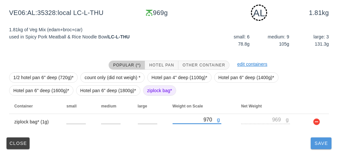
click at [317, 146] on button "Save" at bounding box center [321, 143] width 21 height 12
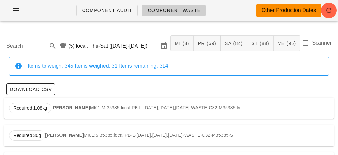
click at [23, 44] on input "Search" at bounding box center [27, 46] width 40 height 10
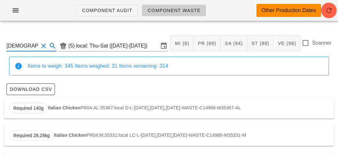
click at [53, 104] on div "Required 140g Italian Chicken PR04:AL:35367:local D-L-[DATE],[DATE],[DATE]-WAST…" at bounding box center [169, 108] width 331 height 21
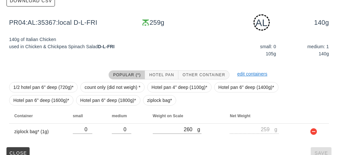
scroll to position [98, 0]
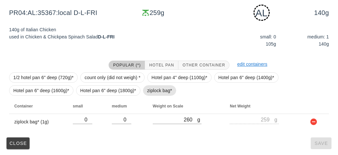
click at [154, 89] on span "ziplock bag*" at bounding box center [159, 91] width 25 height 10
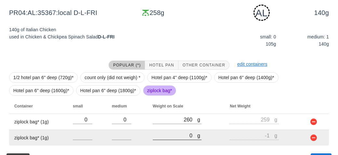
click at [173, 132] on input "0" at bounding box center [175, 135] width 45 height 8
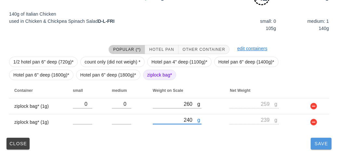
click at [320, 147] on button "Save" at bounding box center [321, 144] width 21 height 12
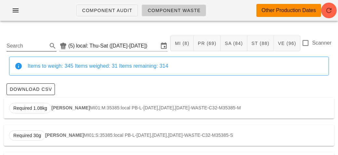
click at [29, 47] on input "Search" at bounding box center [27, 46] width 40 height 10
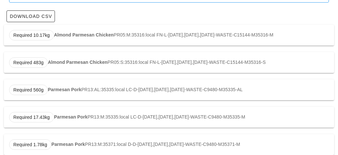
scroll to position [77, 0]
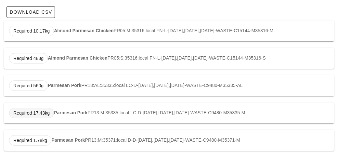
click at [52, 110] on span "Required 17.43kg" at bounding box center [31, 113] width 45 height 10
click at [93, 112] on div "Required 17.43kg Parmesan Pork PR13:M:35335:local LC-D-[DATE],[DATE],[DATE]-WAS…" at bounding box center [169, 113] width 331 height 21
click at [84, 85] on div "Required 560g Parmesan Pork PR13:AL:35335:local LC-D-[DATE],[DATE],[DATE]-WASTE…" at bounding box center [169, 85] width 331 height 21
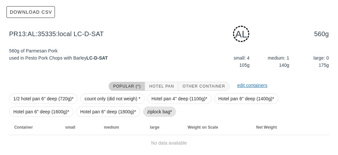
click at [167, 108] on span "ziplock bag*" at bounding box center [159, 112] width 25 height 10
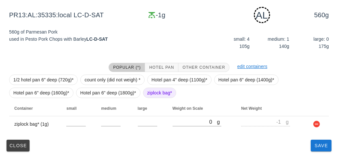
scroll to position [98, 0]
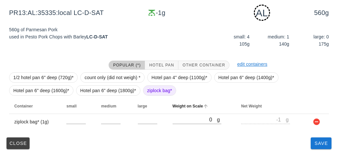
click at [193, 108] on th "Weight on Scale" at bounding box center [202, 106] width 69 height 16
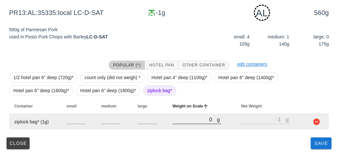
click at [184, 117] on input "0" at bounding box center [195, 119] width 45 height 8
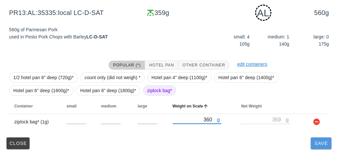
click at [312, 146] on button "Save" at bounding box center [321, 143] width 21 height 12
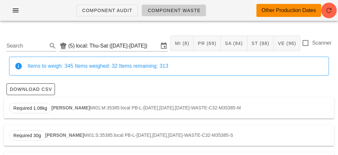
click at [22, 54] on div "Search (5) local: Thu-Sat ([DATE]-[DATE]) MI (8) PR (69) SA (84) ST (88) VE (96…" at bounding box center [169, 43] width 331 height 27
click at [25, 47] on input "Search" at bounding box center [27, 46] width 40 height 10
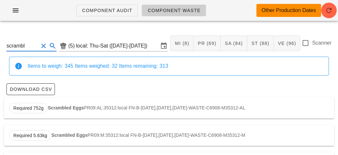
click at [59, 109] on strong "Scrambled Eggs" at bounding box center [66, 107] width 36 height 5
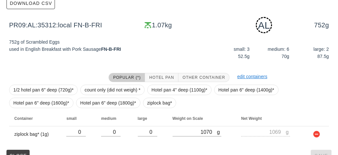
scroll to position [98, 0]
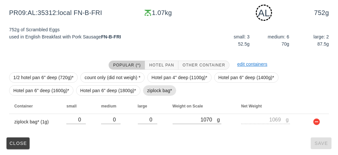
click at [159, 92] on span "ziplock bag*" at bounding box center [159, 91] width 25 height 10
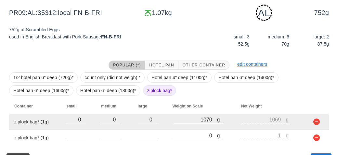
click at [186, 123] on div "g 1070" at bounding box center [197, 119] width 49 height 8
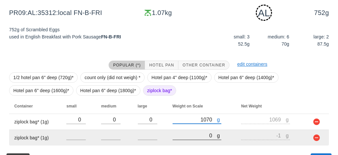
click at [186, 133] on input "0" at bounding box center [195, 135] width 45 height 8
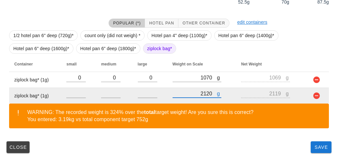
scroll to position [144, 0]
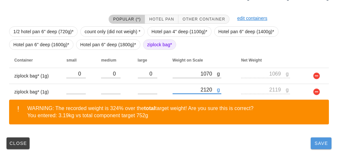
click at [319, 148] on button "Save" at bounding box center [321, 143] width 21 height 12
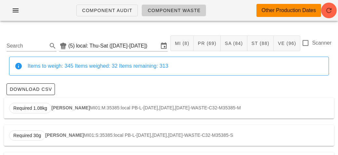
click at [31, 56] on div "Search (5) local: Thu-Sat ([DATE]-[DATE]) MI (8) PR (69) SA (84) ST (88) VE (96…" at bounding box center [169, 43] width 331 height 27
click at [34, 48] on input "Search" at bounding box center [27, 46] width 40 height 10
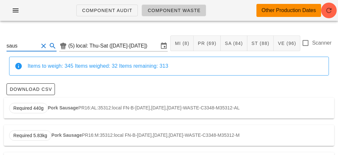
click at [55, 101] on div "Required 440g Pork Sausage PR16:AL:35312:local FN-B-[DATE],[DATE],[DATE]-WASTE-…" at bounding box center [169, 108] width 331 height 21
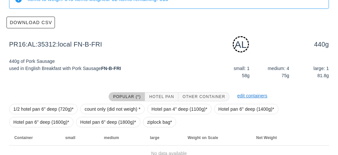
scroll to position [98, 0]
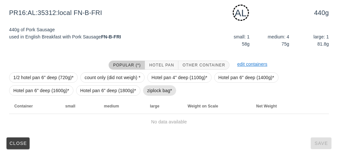
click at [162, 93] on span "ziplock bag*" at bounding box center [159, 91] width 25 height 10
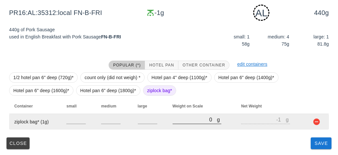
click at [192, 117] on input "0" at bounding box center [195, 119] width 45 height 8
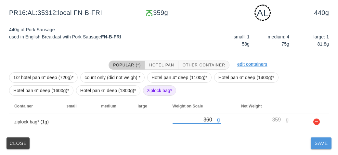
click at [322, 144] on span "Save" at bounding box center [322, 143] width 16 height 5
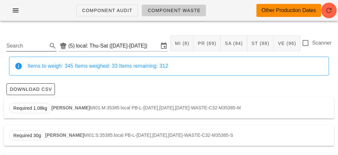
click at [21, 47] on input "Search" at bounding box center [27, 46] width 40 height 10
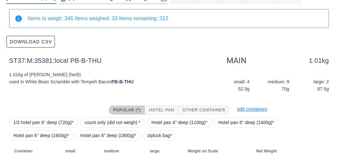
scroll to position [92, 0]
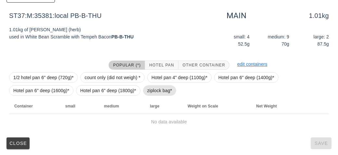
click at [145, 90] on span "ziplock bag*" at bounding box center [160, 90] width 34 height 10
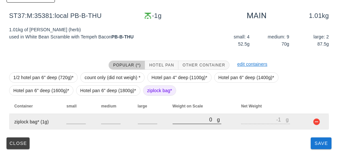
click at [173, 118] on input "0" at bounding box center [195, 119] width 45 height 8
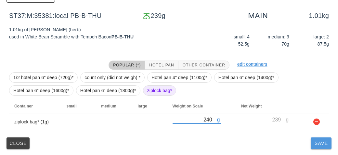
click at [313, 145] on button "Save" at bounding box center [321, 143] width 21 height 12
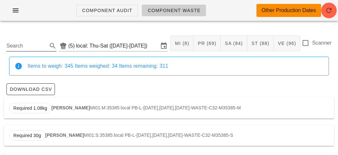
click at [31, 48] on input "Search" at bounding box center [27, 46] width 40 height 10
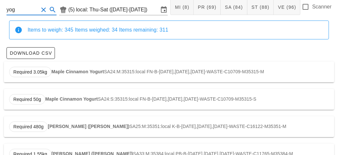
scroll to position [55, 0]
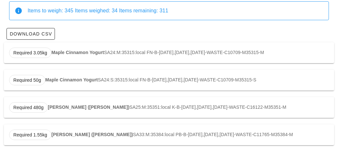
click at [67, 107] on strong "[PERSON_NAME] ([PERSON_NAME])" at bounding box center [89, 106] width 82 height 5
click at [79, 53] on strong "Maple Cinnamon Yogurt" at bounding box center [77, 52] width 53 height 5
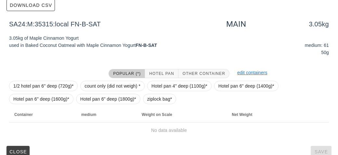
scroll to position [92, 0]
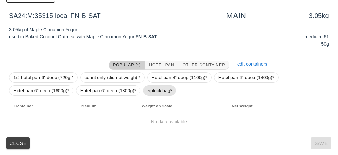
click at [154, 91] on span "ziplock bag*" at bounding box center [159, 91] width 25 height 10
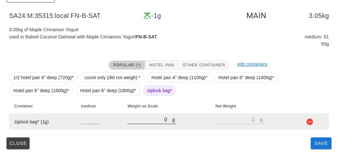
click at [151, 120] on input "0" at bounding box center [150, 119] width 45 height 8
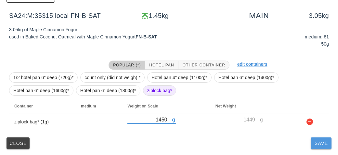
click at [315, 141] on span "Save" at bounding box center [322, 143] width 16 height 5
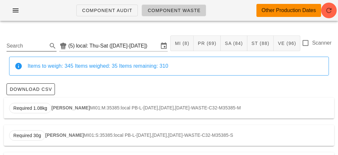
click at [24, 45] on input "Search" at bounding box center [27, 46] width 40 height 10
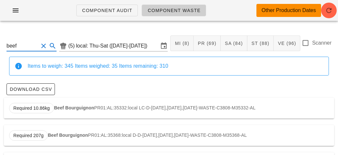
click at [60, 108] on strong "Beef Bourguignon" at bounding box center [74, 107] width 40 height 5
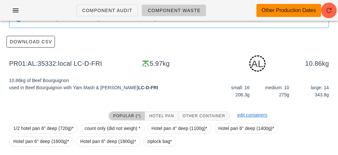
scroll to position [114, 0]
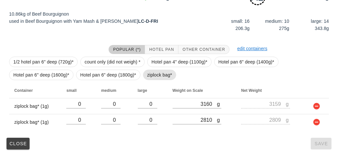
click at [146, 77] on span "ziplock bag*" at bounding box center [160, 75] width 34 height 10
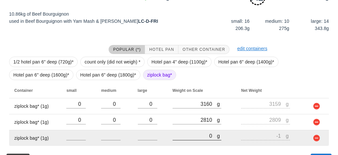
click at [182, 134] on input "0" at bounding box center [195, 135] width 45 height 8
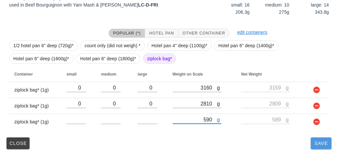
click at [321, 145] on span "Save" at bounding box center [322, 143] width 16 height 5
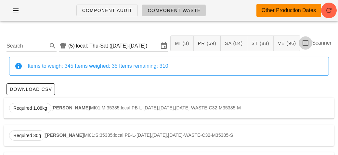
click at [310, 42] on div at bounding box center [305, 42] width 11 height 11
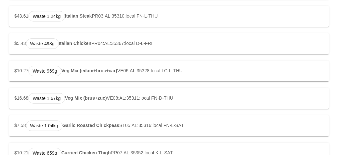
scroll to position [783, 0]
